Goal: Task Accomplishment & Management: Manage account settings

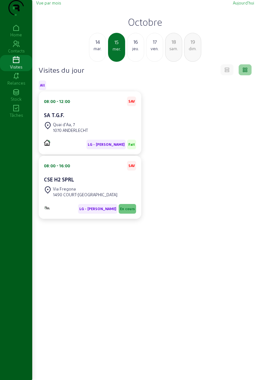
click at [115, 199] on div "Via Fregona 1490 COURT-[GEOGRAPHIC_DATA]" at bounding box center [90, 192] width 92 height 14
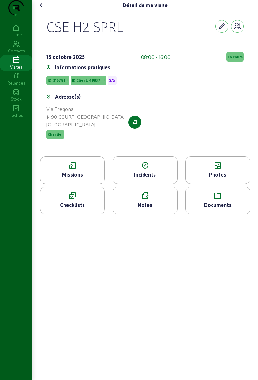
click at [238, 59] on span "En cours" at bounding box center [234, 57] width 15 height 5
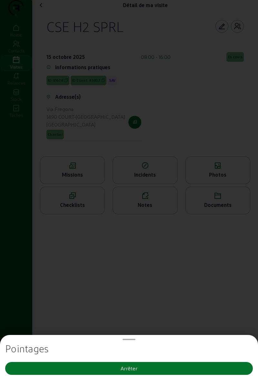
click at [166, 375] on button "Arrêter" at bounding box center [128, 368] width 247 height 13
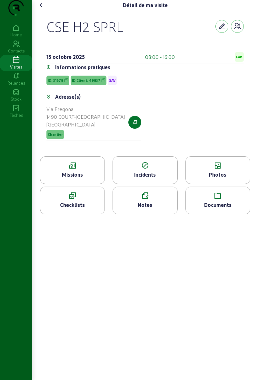
click at [44, 9] on icon at bounding box center [41, 5] width 8 height 8
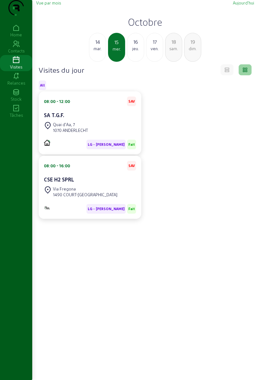
click at [135, 52] on div "jeu." at bounding box center [135, 49] width 16 height 6
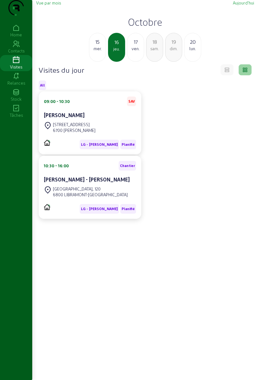
click at [93, 192] on div "[GEOGRAPHIC_DATA], 120" at bounding box center [90, 189] width 75 height 6
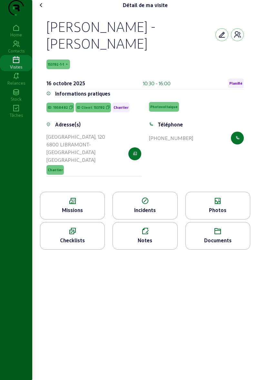
click at [86, 204] on icon at bounding box center [72, 201] width 64 height 8
